Goal: Transaction & Acquisition: Purchase product/service

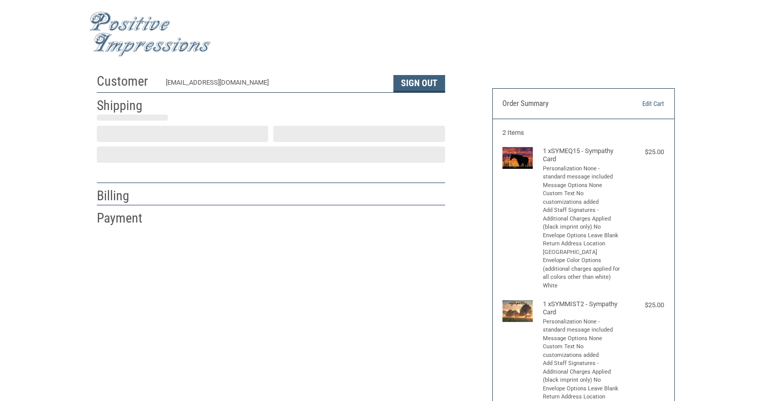
scroll to position [12, 0]
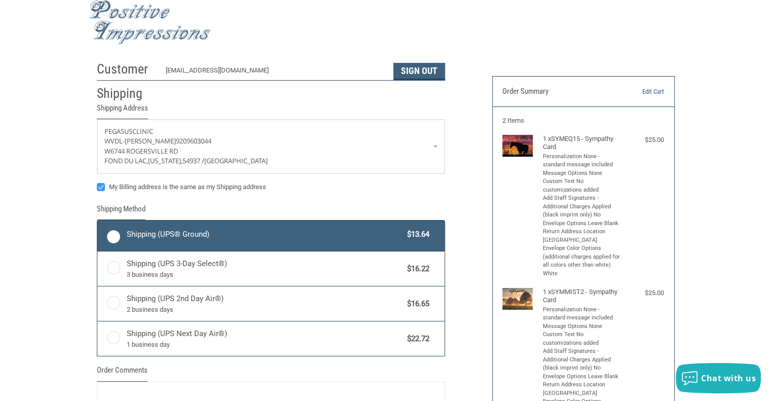
radio input "true"
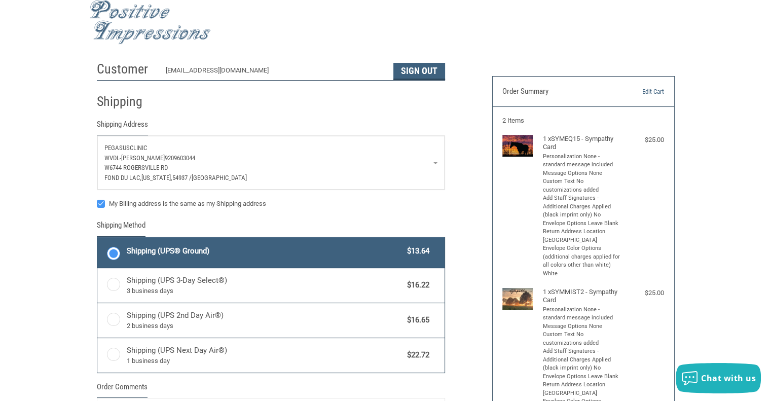
click at [173, 156] on span "9209603044" at bounding box center [180, 158] width 30 height 8
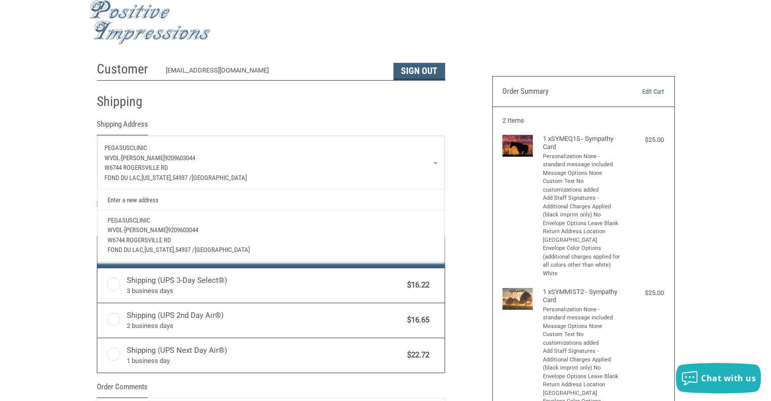
click at [174, 159] on span "9209603044" at bounding box center [180, 158] width 30 height 8
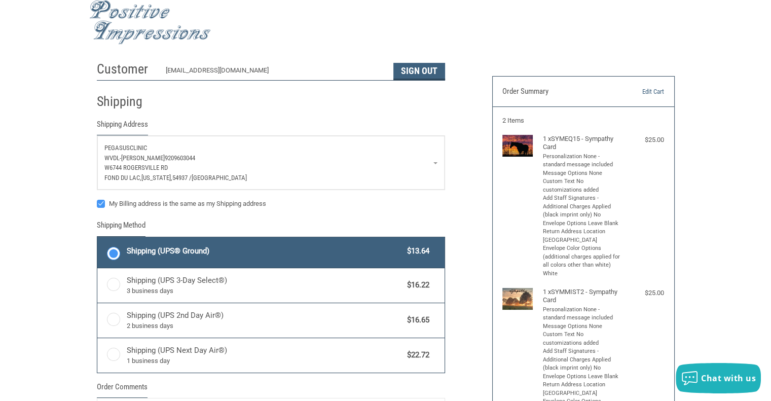
click at [74, 168] on div "Customer [EMAIL_ADDRESS][DOMAIN_NAME] Sign Out Shipping Shipping Address [GEOGR…" at bounding box center [385, 321] width 771 height 530
click at [136, 154] on span "WVDL-[PERSON_NAME]" at bounding box center [134, 158] width 60 height 8
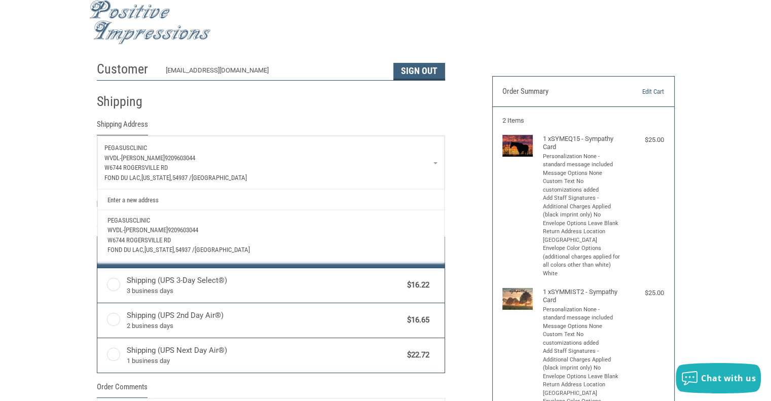
click at [144, 196] on link "Enter a new address" at bounding box center [270, 200] width 337 height 20
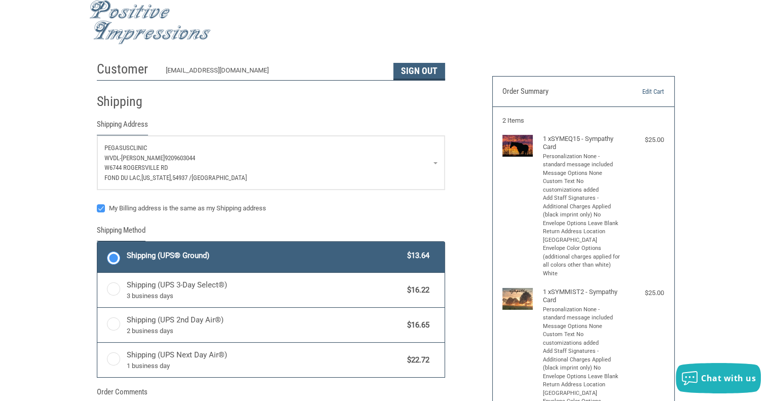
select select "US"
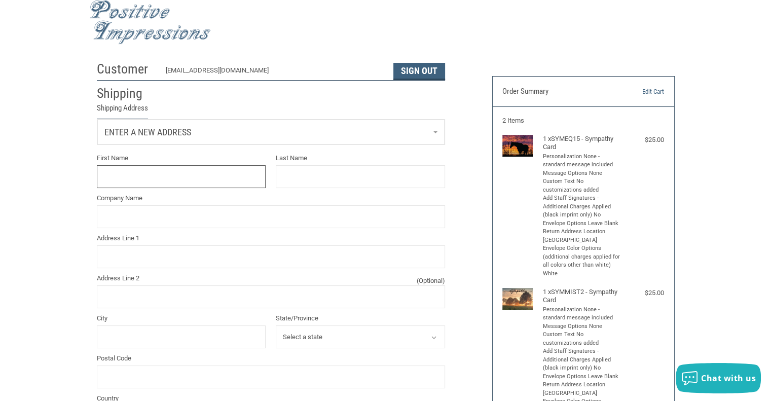
click at [129, 174] on input "First Name" at bounding box center [181, 176] width 169 height 23
type input "N"
type input "[PERSON_NAME]"
type input "PEGASUS CLINIC"
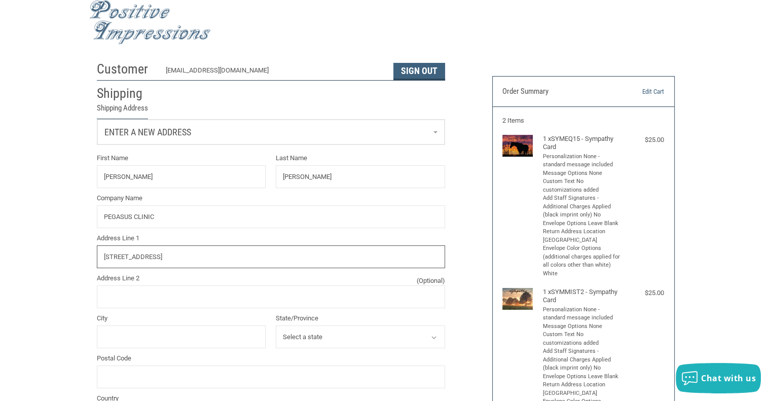
type input "[STREET_ADDRESS]"
type input "FOND DU LAC"
select select "WI"
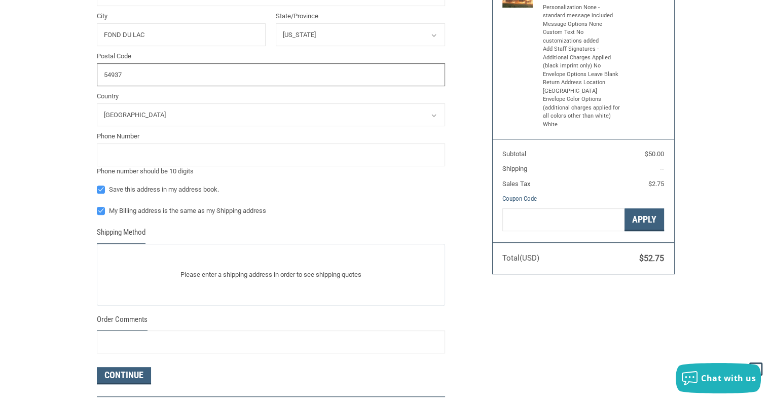
scroll to position [316, 0]
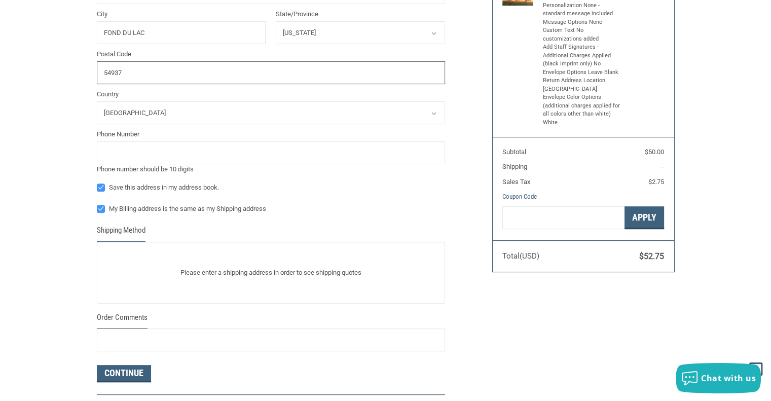
type input "54937"
click at [145, 141] on div "Phone Number Phone number should be 10 digits" at bounding box center [271, 151] width 348 height 45
click at [127, 162] on input "tel" at bounding box center [271, 152] width 348 height 23
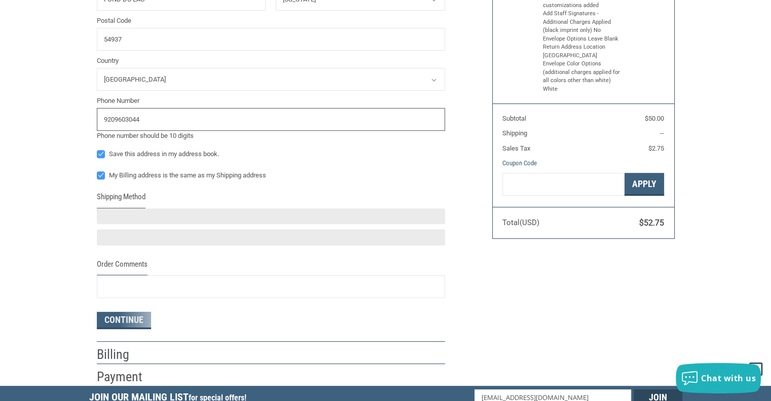
scroll to position [367, 0]
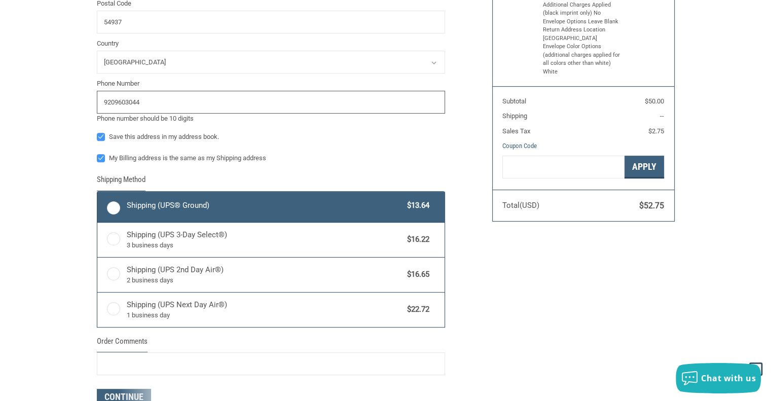
type input "9209603044"
click at [276, 207] on span "Shipping (UPS® Ground)" at bounding box center [265, 206] width 276 height 12
click at [98, 193] on input "Shipping (UPS® Ground) $13.64" at bounding box center [97, 193] width 1 height 1
radio input "true"
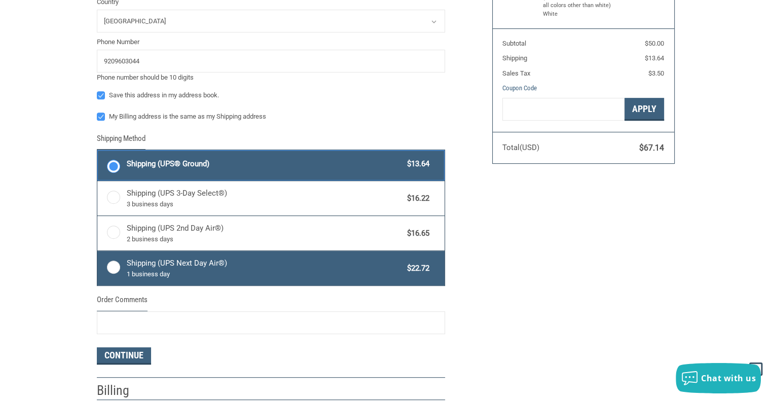
scroll to position [485, 0]
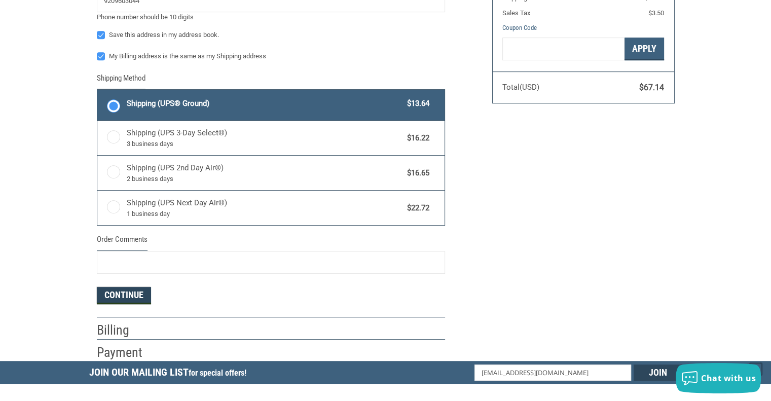
click at [124, 294] on button "Continue" at bounding box center [124, 295] width 54 height 17
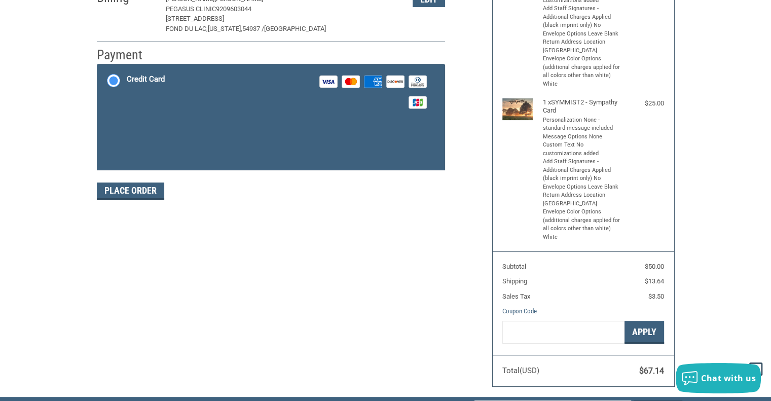
scroll to position [220, 0]
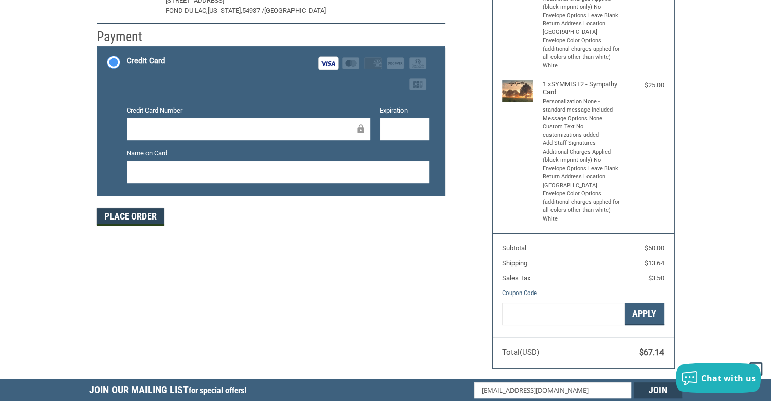
click at [144, 218] on button "Place Order" at bounding box center [130, 216] width 67 height 17
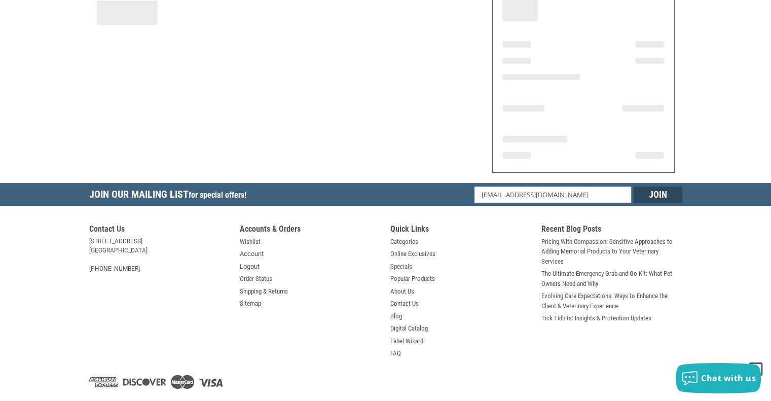
scroll to position [158, 0]
